Goal: Task Accomplishment & Management: Manage account settings

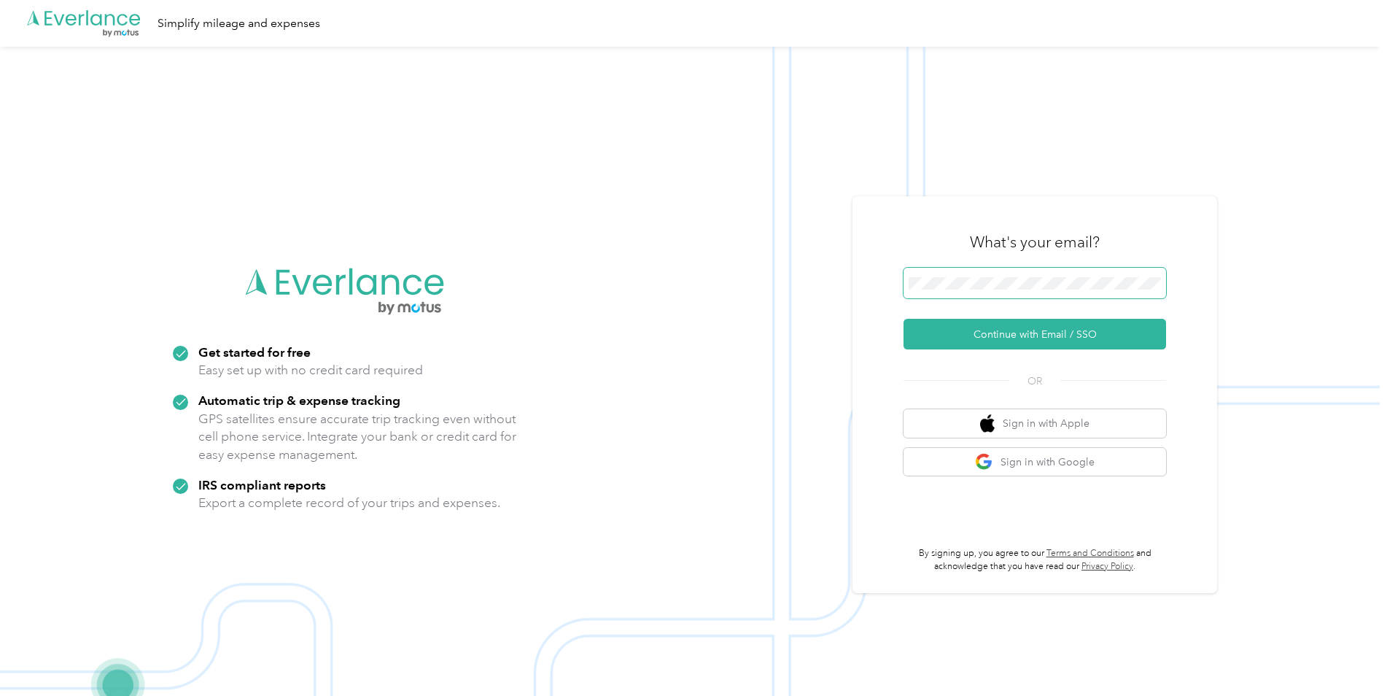
click at [1057, 271] on span at bounding box center [1035, 283] width 263 height 31
click at [1054, 327] on button "Continue with Email / SSO" at bounding box center [1035, 334] width 263 height 31
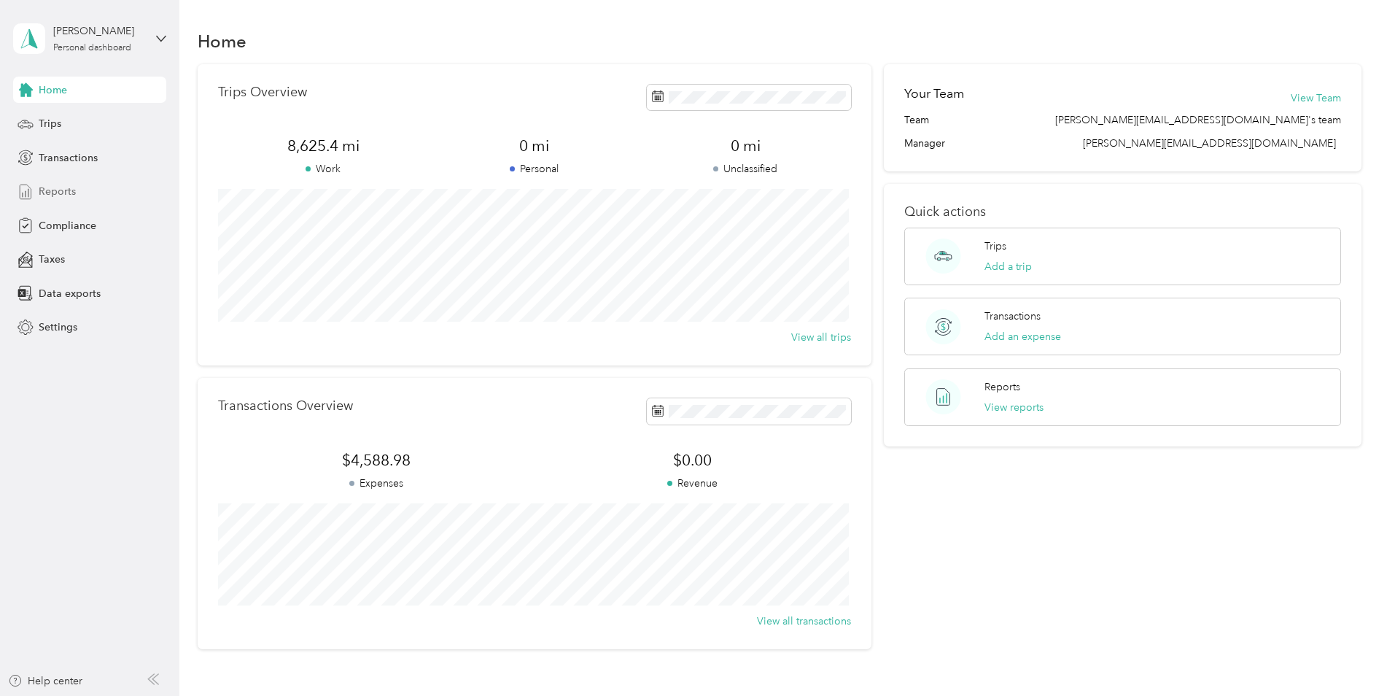
click at [90, 190] on div "Reports" at bounding box center [89, 192] width 153 height 26
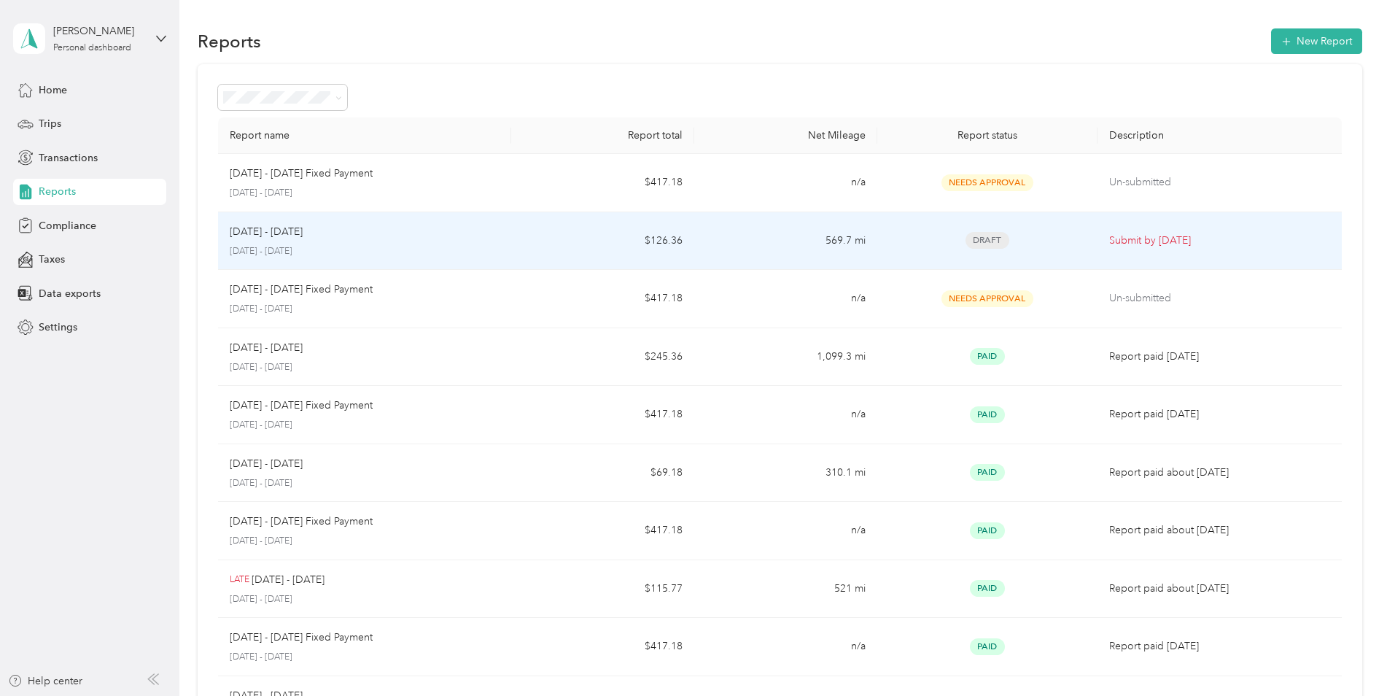
click at [832, 251] on td "569.7 mi" at bounding box center [785, 241] width 183 height 58
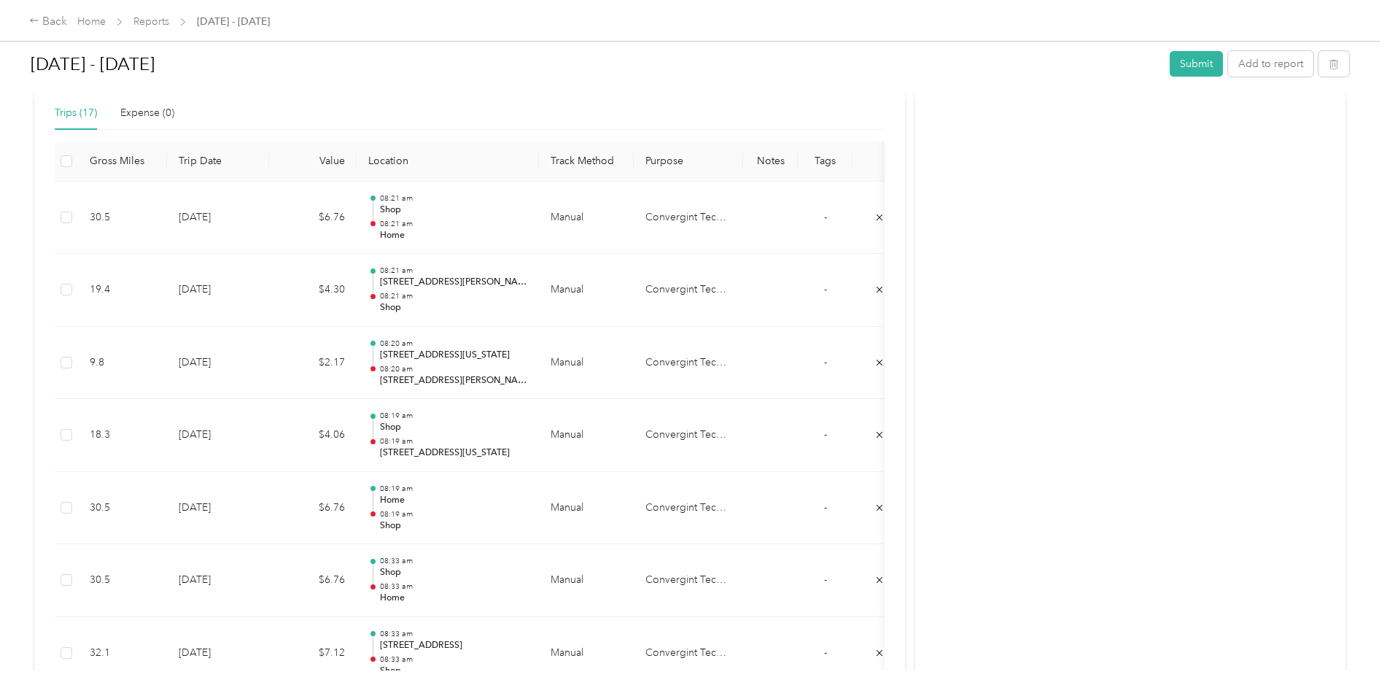
scroll to position [361, 0]
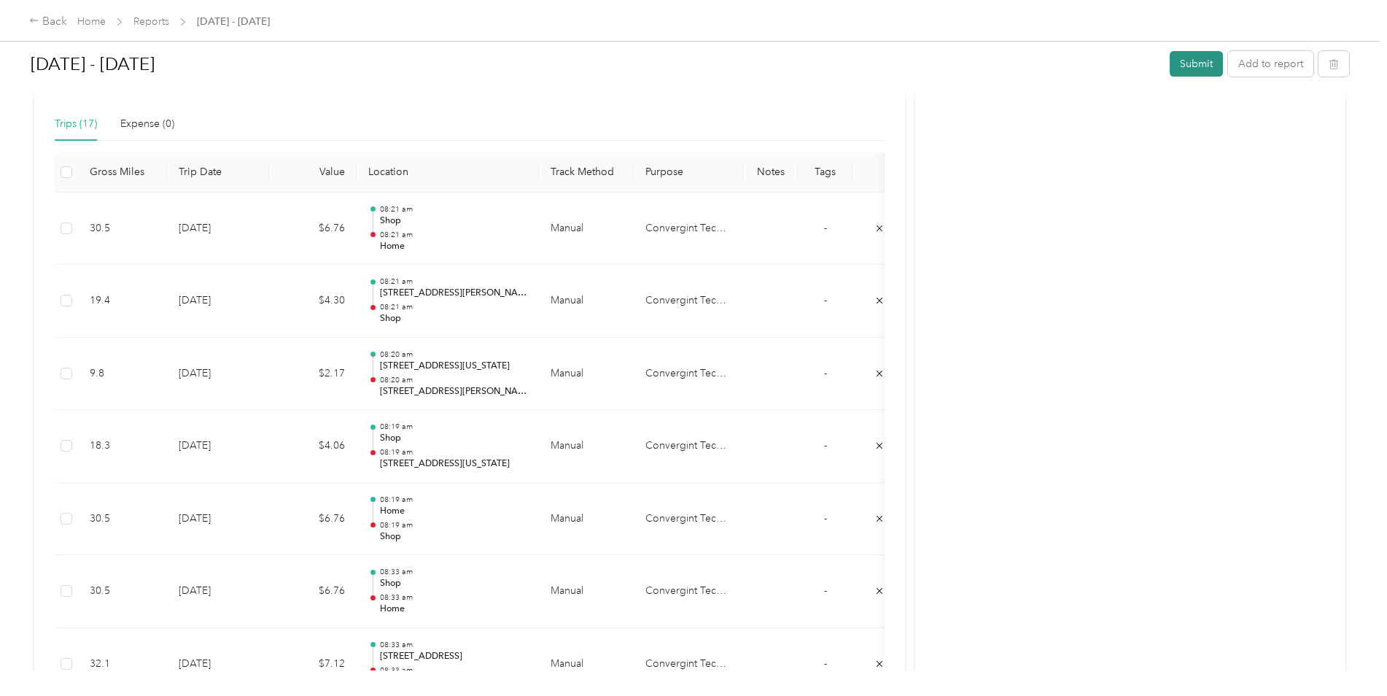
click at [1176, 77] on button "Submit" at bounding box center [1196, 64] width 53 height 26
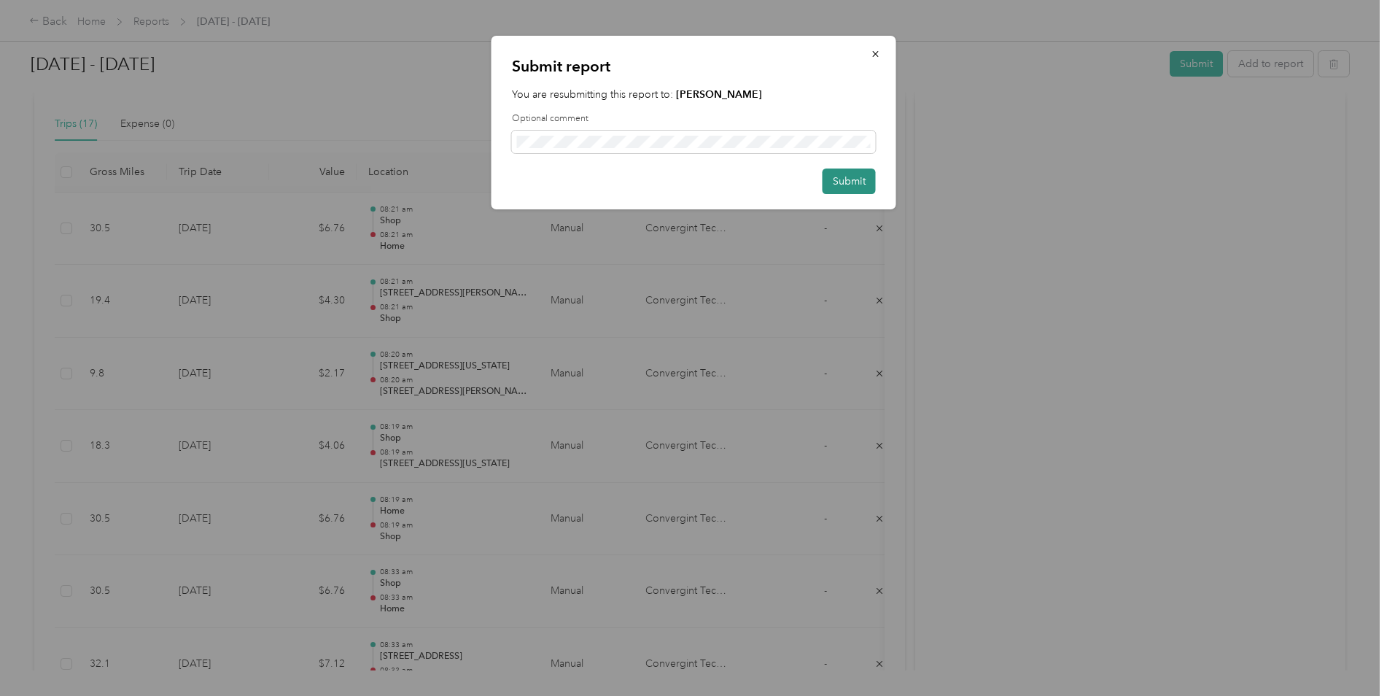
click at [840, 179] on button "Submit" at bounding box center [849, 181] width 53 height 26
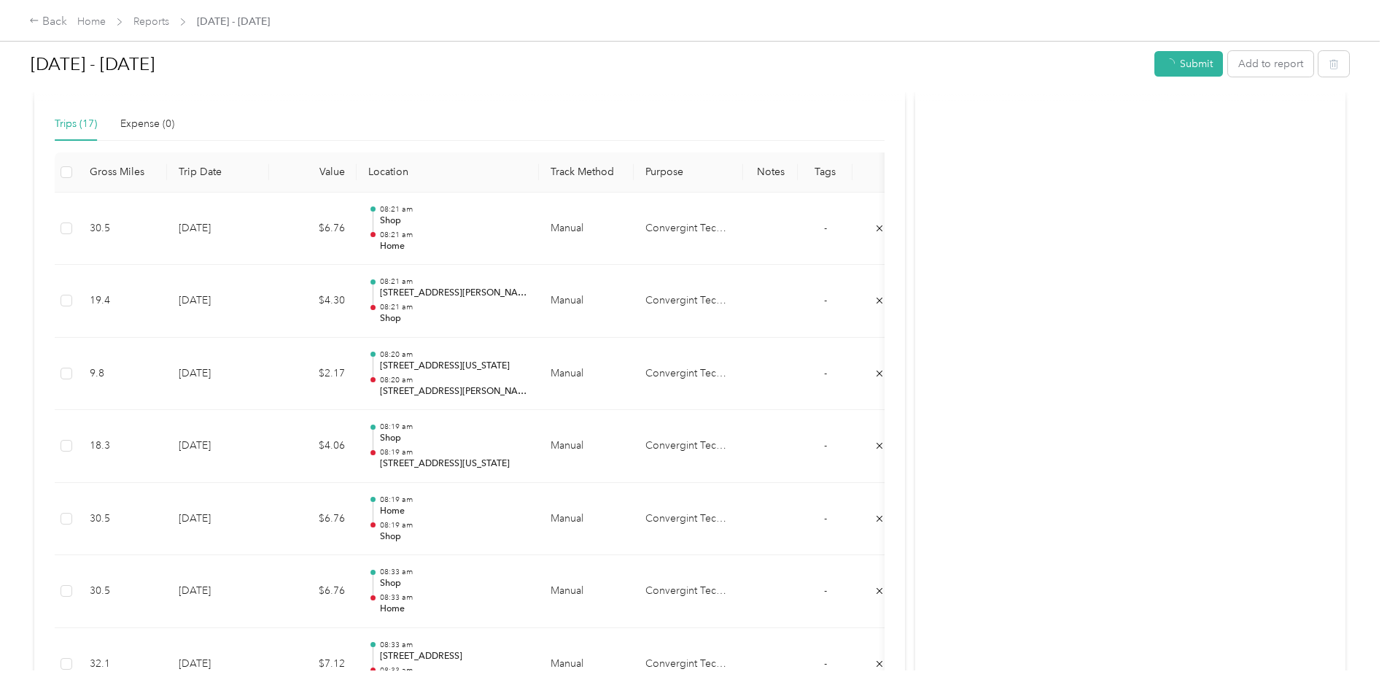
scroll to position [325, 0]
click at [1360, 32] on icon at bounding box center [1355, 28] width 11 height 13
click at [41, 15] on div "Back" at bounding box center [48, 22] width 38 height 18
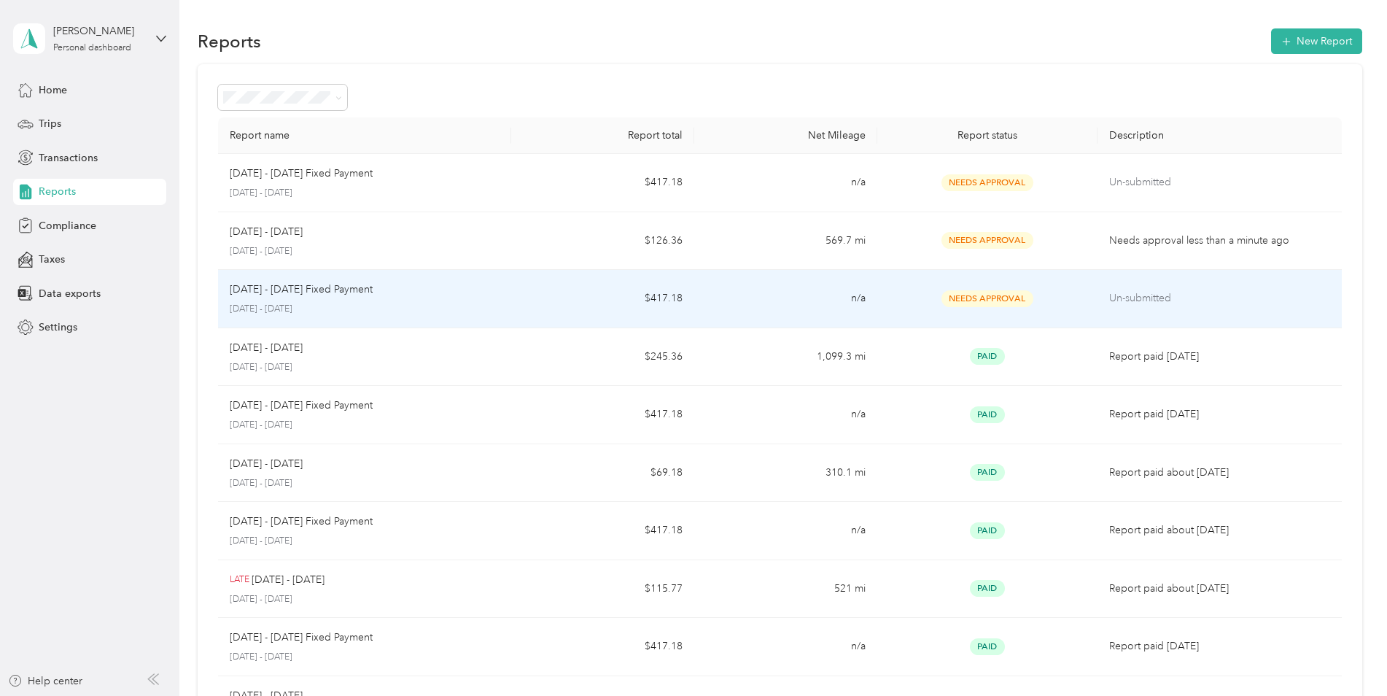
click at [904, 298] on div "Needs Approval" at bounding box center [987, 298] width 196 height 17
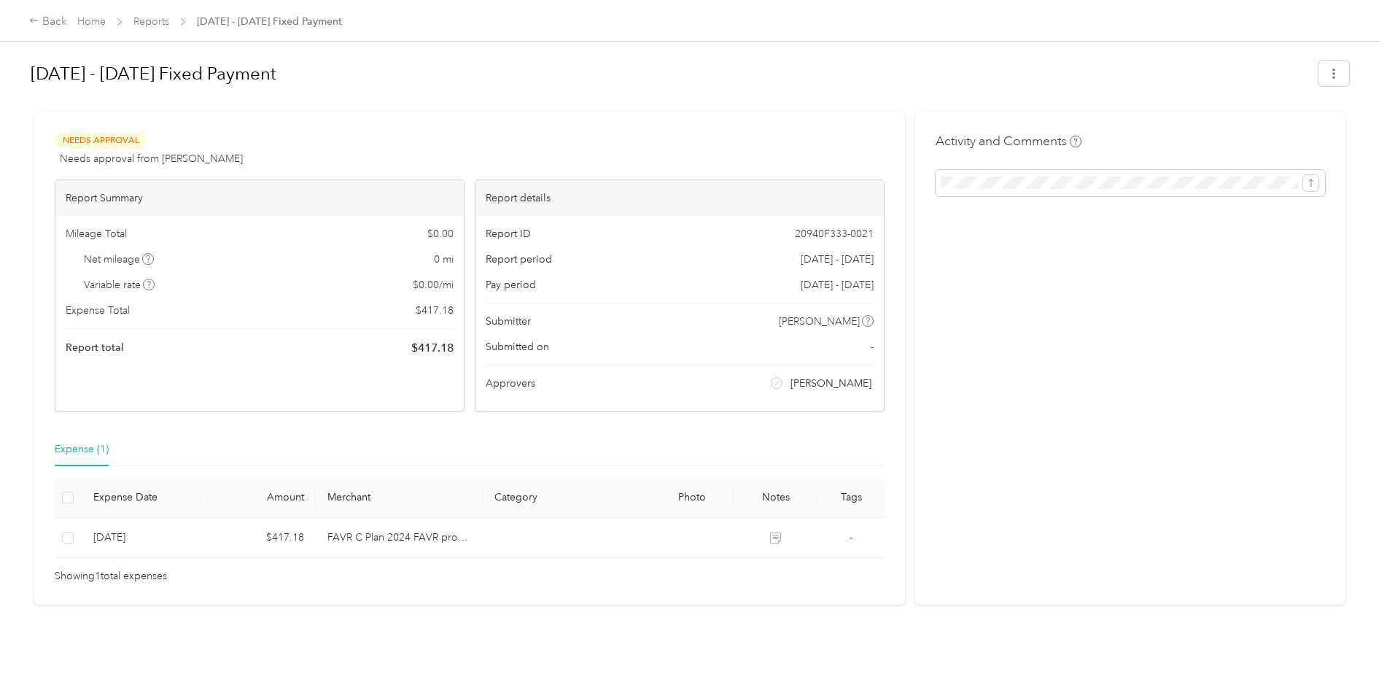
click at [1061, 297] on div "Activity and Comments" at bounding box center [1130, 358] width 430 height 493
click at [57, 23] on div "Back" at bounding box center [48, 22] width 38 height 18
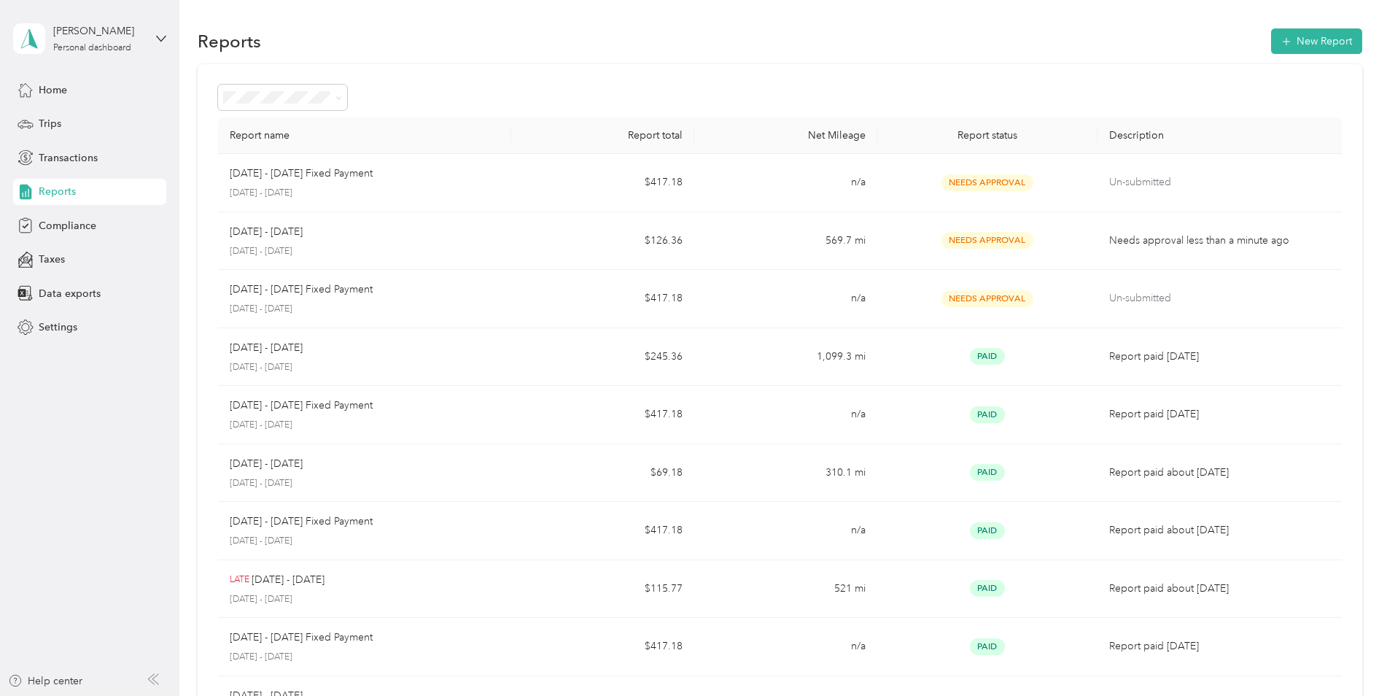
click at [639, 71] on div "Report name Report total Net Mileage Report status Description Oct 1 - 31, 2025…" at bounding box center [780, 430] width 1165 height 732
click at [897, 55] on div "Reports New Report" at bounding box center [780, 41] width 1165 height 31
